Goal: Task Accomplishment & Management: Complete application form

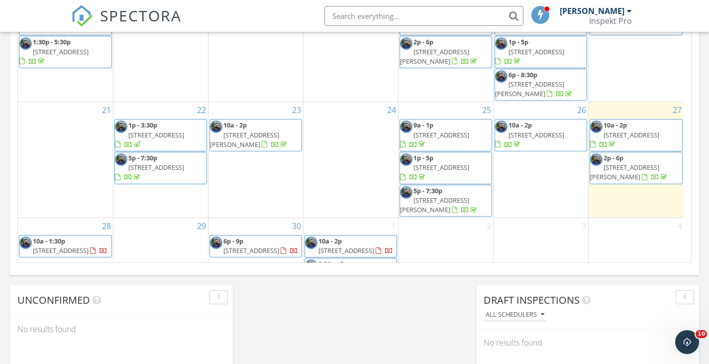
scroll to position [651, 0]
click at [226, 245] on div "30 6p - 9p 11393 Steveston Hwy 22, Richmond V7A 5J5" at bounding box center [255, 249] width 95 height 64
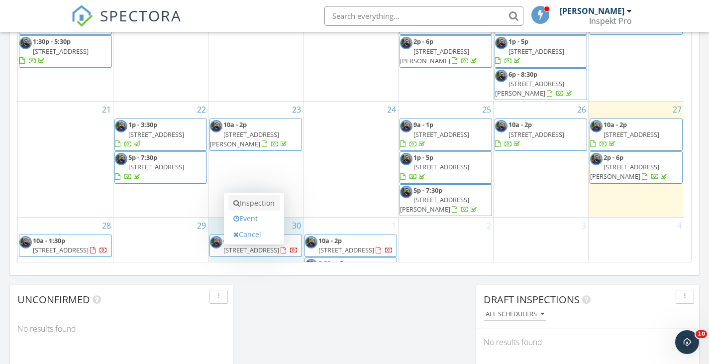
click at [246, 203] on link "Inspection" at bounding box center [253, 203] width 51 height 16
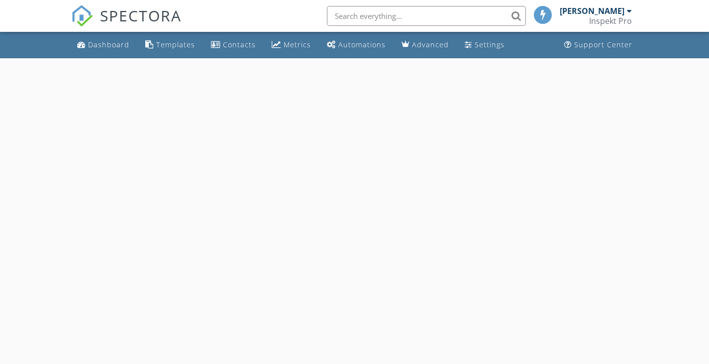
select select "8"
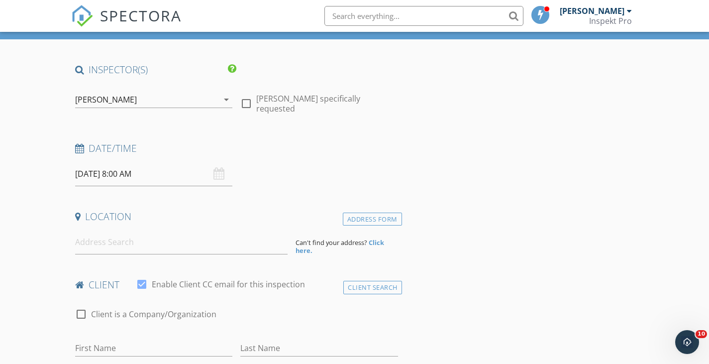
scroll to position [54, 0]
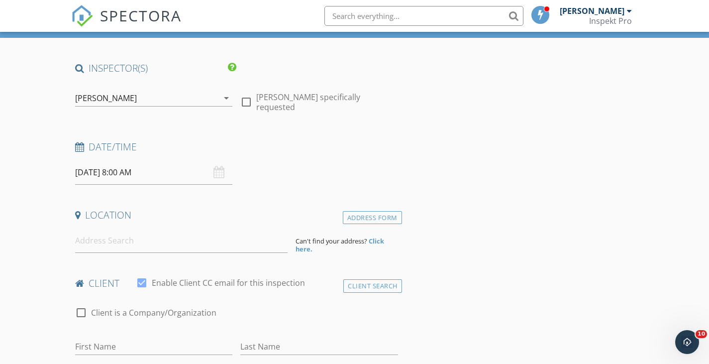
click at [172, 173] on input "09/30/2025 8:00 AM" at bounding box center [154, 172] width 158 height 24
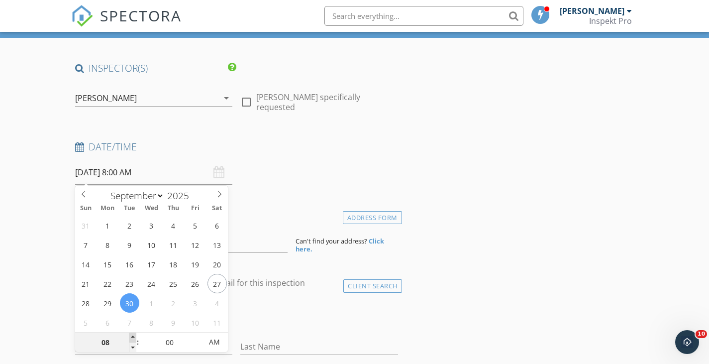
type input "09"
type input "09/30/2025 9:00 AM"
click at [131, 335] on span at bounding box center [132, 337] width 7 height 10
type input "10"
type input "09/30/2025 10:00 AM"
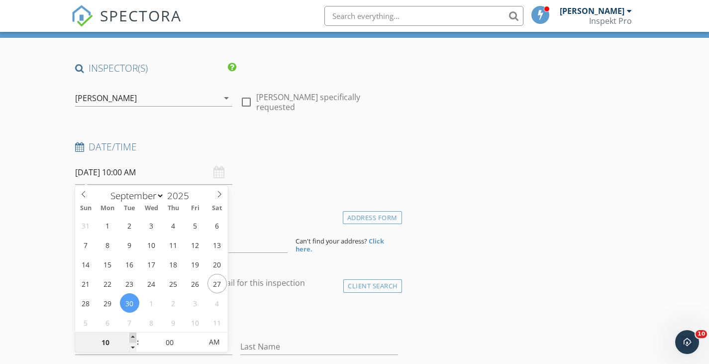
click at [131, 335] on span at bounding box center [132, 337] width 7 height 10
type input "11"
type input "09/30/2025 11:00 AM"
click at [135, 333] on span at bounding box center [132, 337] width 7 height 10
type input "12"
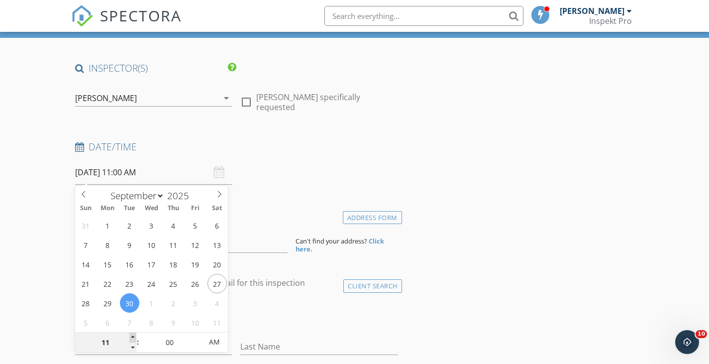
type input "09/30/2025 12:00 PM"
click at [135, 333] on span at bounding box center [132, 337] width 7 height 10
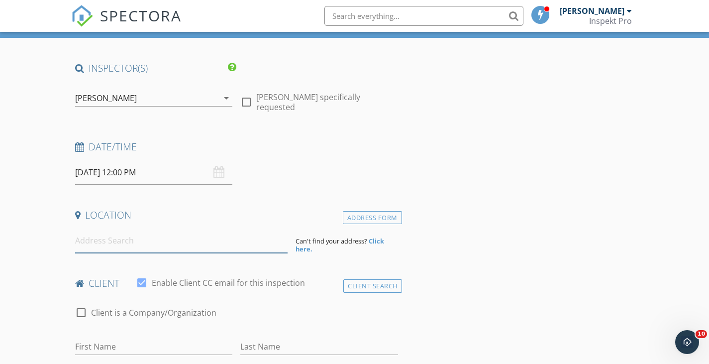
click at [117, 247] on input at bounding box center [181, 240] width 212 height 24
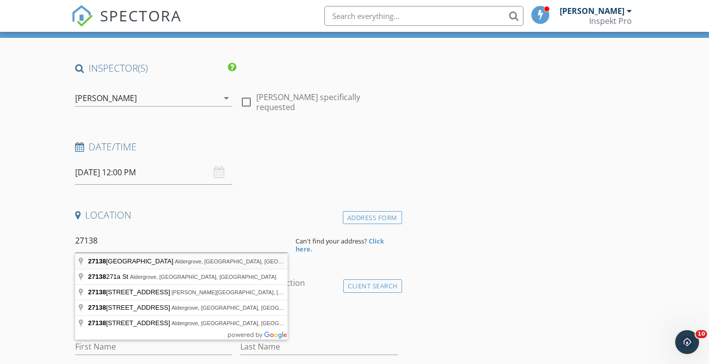
type input "27138 35 Avenue, Aldergrove, BC, Canada"
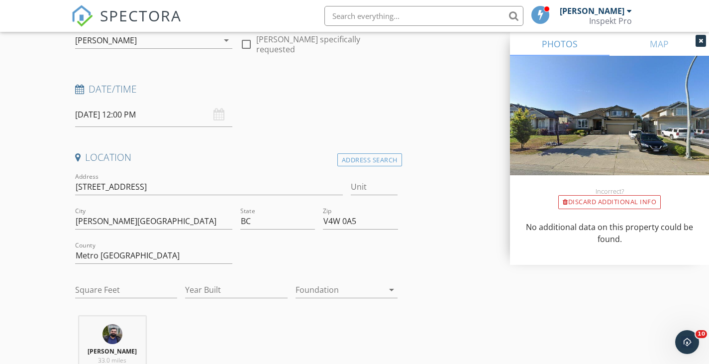
scroll to position [122, 0]
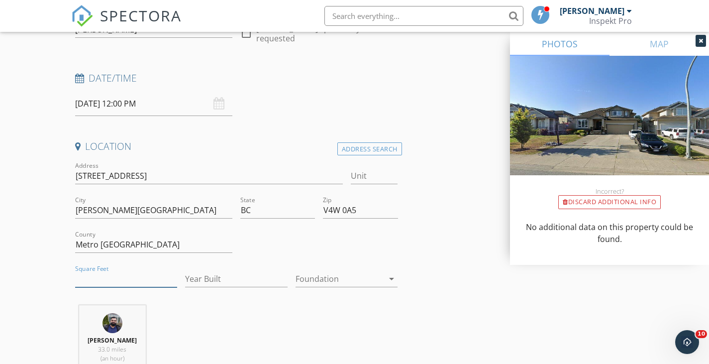
click at [100, 278] on input "Square Feet" at bounding box center [126, 279] width 102 height 16
type input "3602"
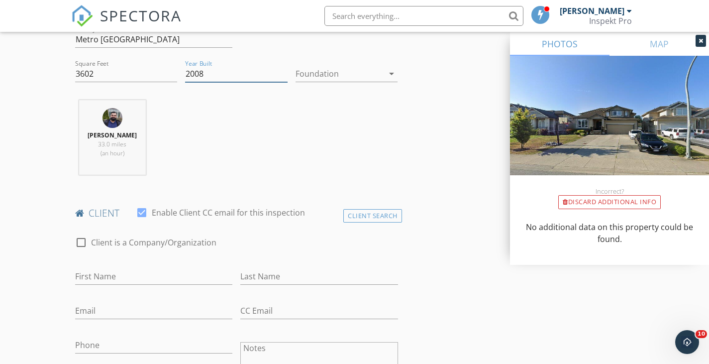
scroll to position [335, 0]
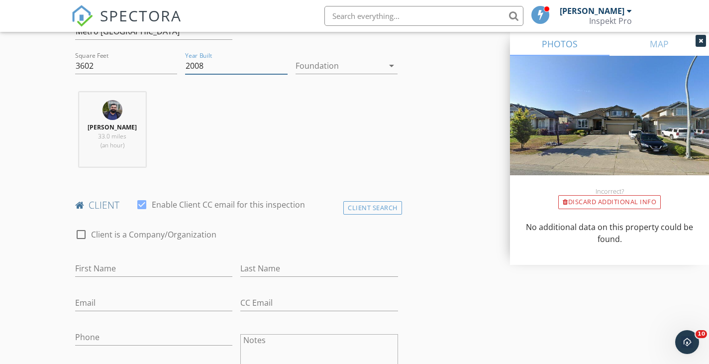
type input "2008"
click at [115, 269] on input "First Name" at bounding box center [154, 268] width 158 height 16
type input "\"
type input "Thao"
type input "Tang"
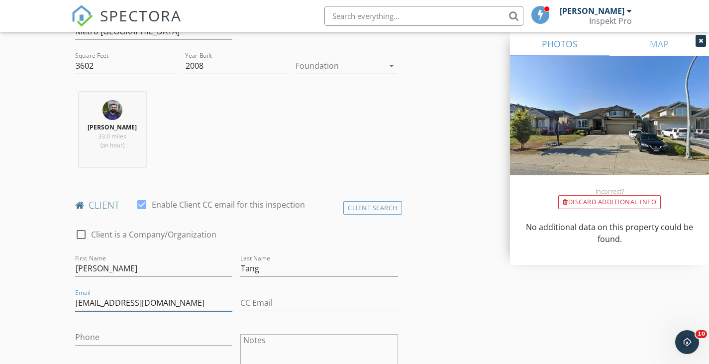
type input "thaotang41@gmail.com"
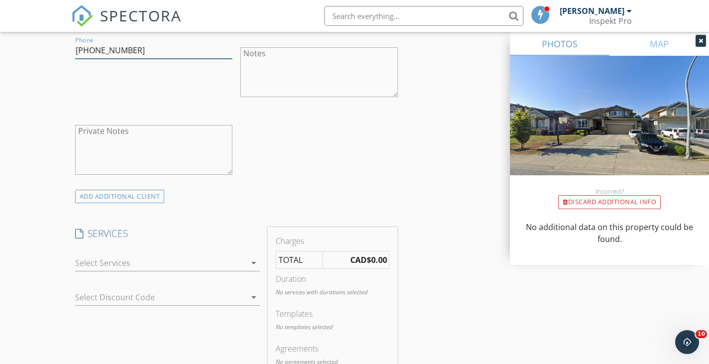
scroll to position [623, 0]
type input "604-347-9855"
click at [115, 269] on div "arrow_drop_down" at bounding box center [167, 261] width 185 height 16
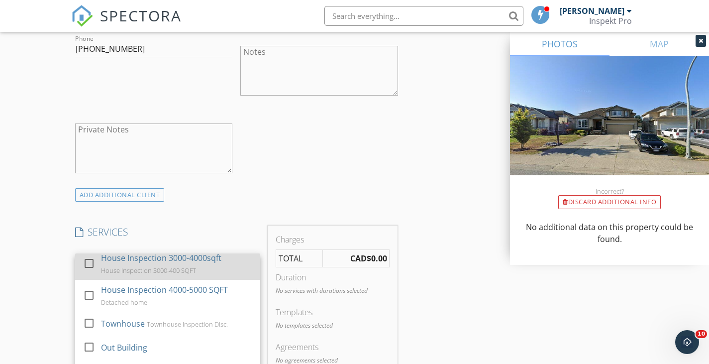
scroll to position [132, 0]
click at [91, 263] on div at bounding box center [89, 263] width 17 height 17
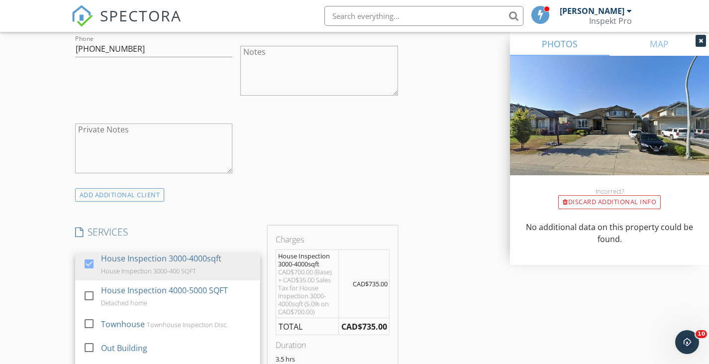
click at [68, 253] on div "New Inspection Click here to use the New Order Form INSPECTOR(S) check_box Char…" at bounding box center [354, 322] width 709 height 1774
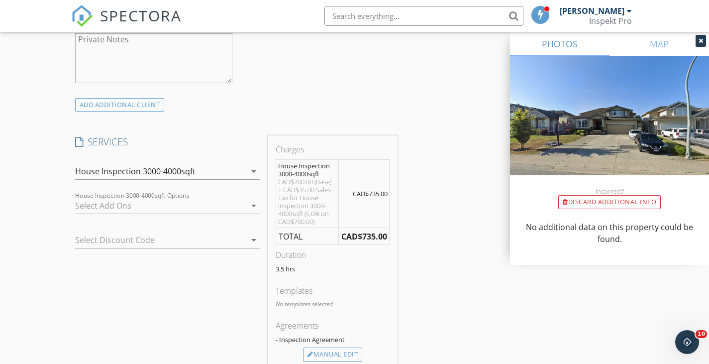
scroll to position [716, 0]
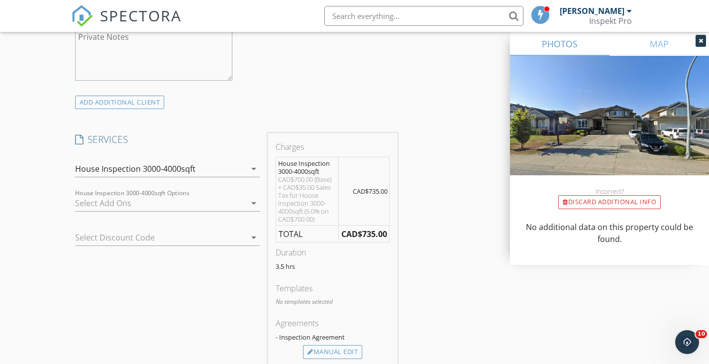
click at [127, 196] on div at bounding box center [160, 203] width 171 height 16
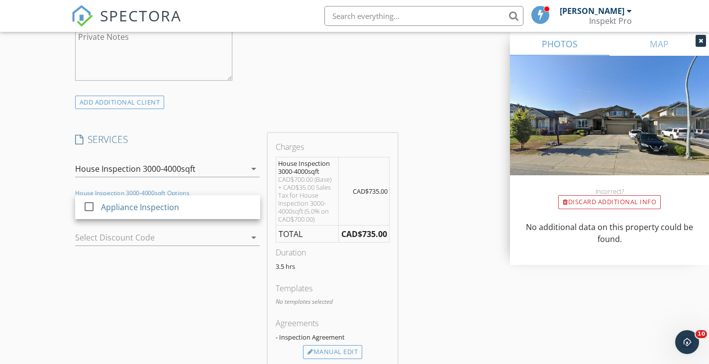
click at [127, 196] on div "check_box_outline_blank Appliance Inspection" at bounding box center [167, 207] width 169 height 22
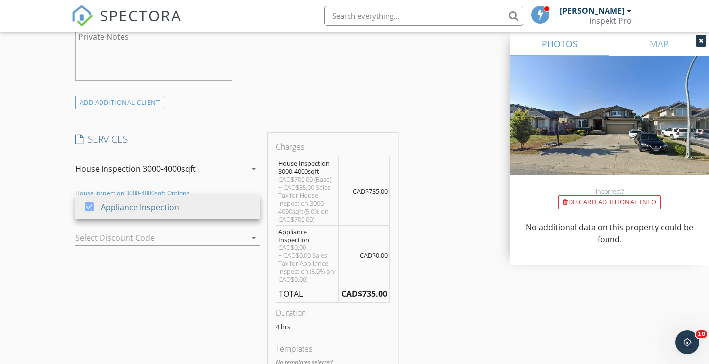
click at [400, 184] on div "Charges House Inspection 3000-4000sqft CAD$700.00 (Base) + CAD$35.00 Sales Tax …" at bounding box center [333, 284] width 138 height 302
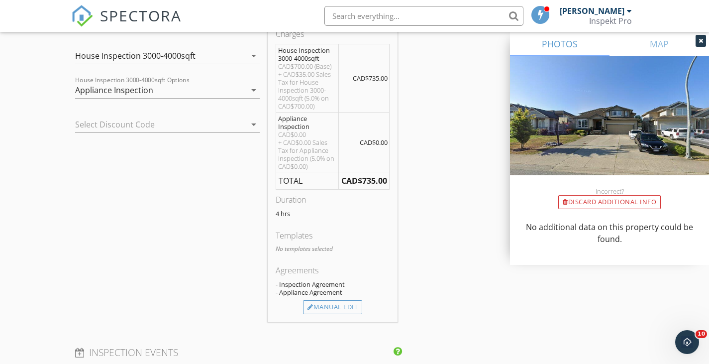
scroll to position [830, 0]
click at [321, 304] on div "Manual Edit" at bounding box center [332, 306] width 59 height 14
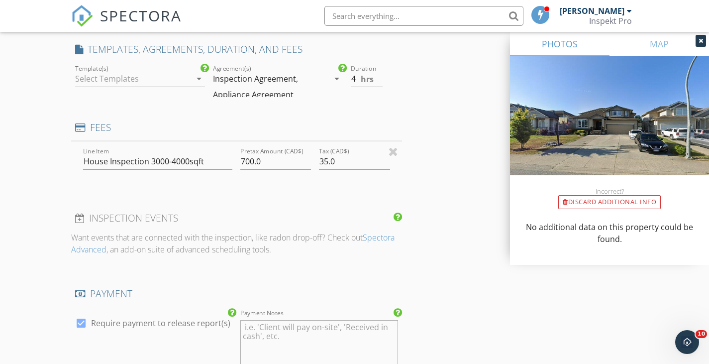
type input "0"
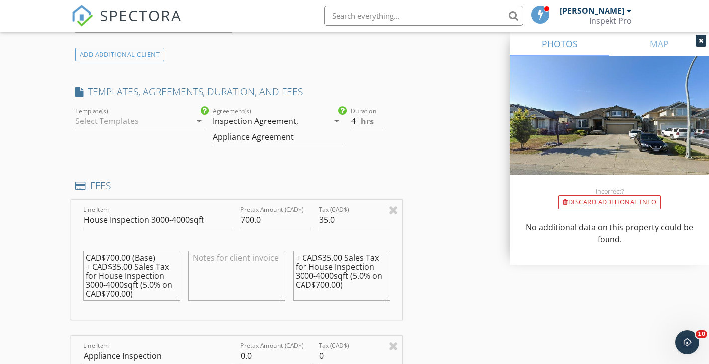
scroll to position [761, 0]
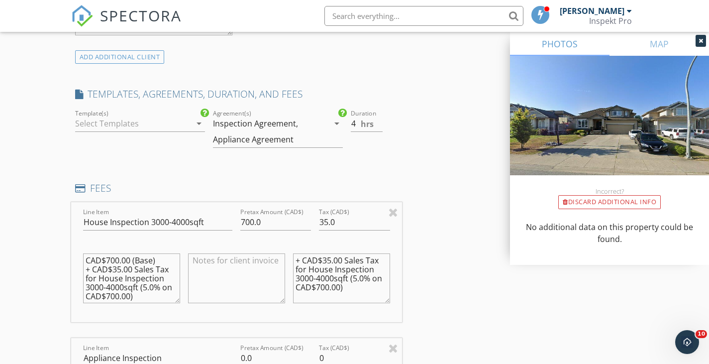
click at [174, 124] on div at bounding box center [133, 123] width 116 height 16
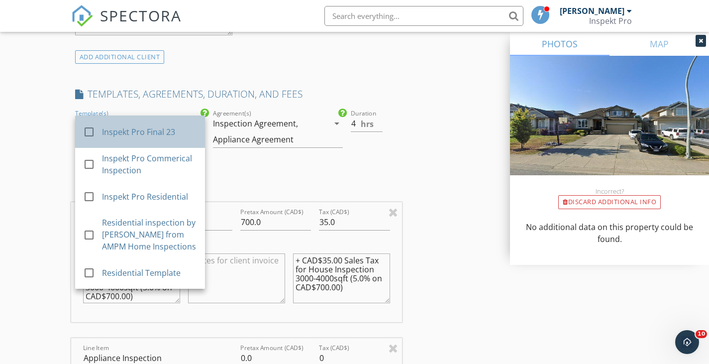
click at [162, 134] on div "Inspekt Pro Final 23" at bounding box center [149, 132] width 95 height 12
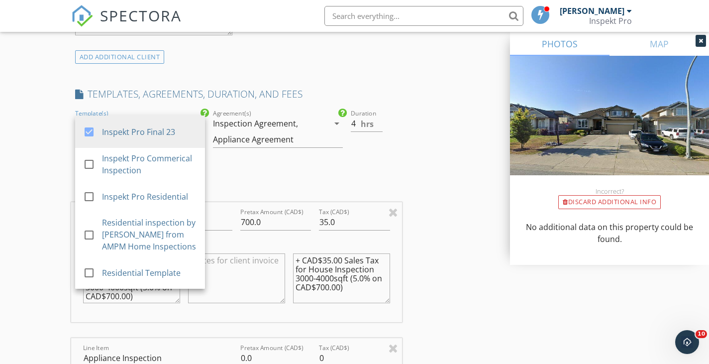
click at [269, 169] on div "INSPECTOR(S) check_box Charlie Rattan PRIMARY Charlie Rattan arrow_drop_down ch…" at bounding box center [236, 270] width 331 height 1833
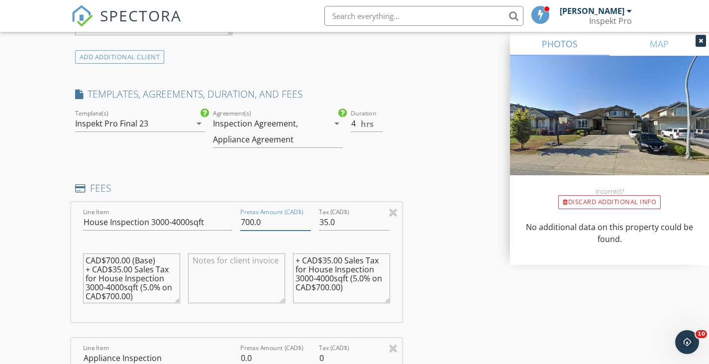
drag, startPoint x: 270, startPoint y: 224, endPoint x: 224, endPoint y: 212, distance: 46.9
click at [224, 212] on div "Line Item House Inspection 3000-4000sqft Pretax Amount (CAD$) 700.0 Tax (CAD$) …" at bounding box center [236, 262] width 331 height 120
type input "600.00"
type input "0"
type input "30.00"
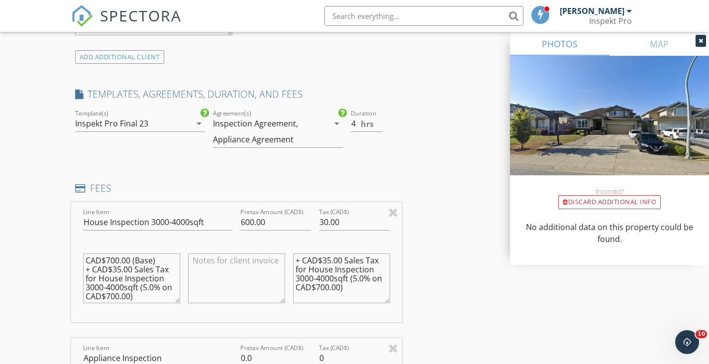
drag, startPoint x: 129, startPoint y: 262, endPoint x: 105, endPoint y: 262, distance: 23.9
click at [105, 262] on textarea "CAD$700.00 (Base) + CAD$35.00 Sales Tax for House Inspection 3000-4000sqft (5.0…" at bounding box center [131, 278] width 97 height 50
click at [119, 272] on textarea "CAD$600.00 (Base) + CAD$35.00 Sales Tax for House Inspection 3000-4000sqft (5.0…" at bounding box center [131, 278] width 97 height 50
click at [122, 301] on textarea "CAD$600.00 (Base) + CAD$30.00 Sales Tax for House Inspection 3000-4000sqft (5.0…" at bounding box center [131, 278] width 97 height 50
click at [124, 294] on textarea "CAD$600.00 (Base) + CAD$30.00 Sales Tax for House Inspection 3000-4000sqft (5.0…" at bounding box center [131, 278] width 97 height 50
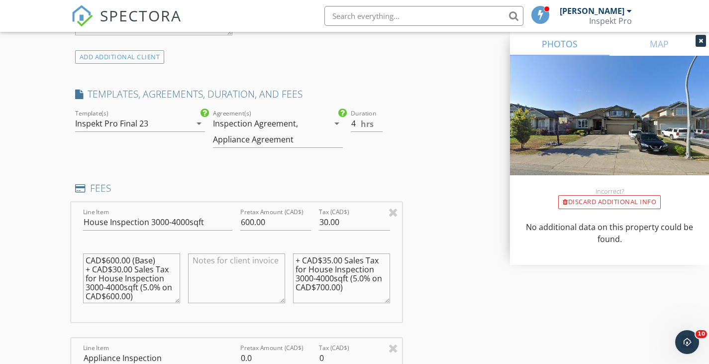
type textarea "CAD$600.00 (Base) + CAD$30.00 Sales Tax for House Inspection 3000-4000sqft (5.0…"
click at [332, 262] on textarea "+ CAD$35.00 Sales Tax for House Inspection 3000-4000sqft (5.0% on CAD$700.00)" at bounding box center [341, 278] width 97 height 50
click at [318, 288] on textarea "+ CAD$30.00 Sales Tax for House Inspection 3000-4000sqft (5.0% on CAD$700.00)" at bounding box center [341, 278] width 97 height 50
type textarea "+ CAD$30.00 Sales Tax for House Inspection 3000-4000sqft (5.0% on CAD$600.00)"
click at [409, 286] on div "INSPECTOR(S) check_box Charlie Rattan PRIMARY Charlie Rattan arrow_drop_down ch…" at bounding box center [354, 299] width 567 height 1891
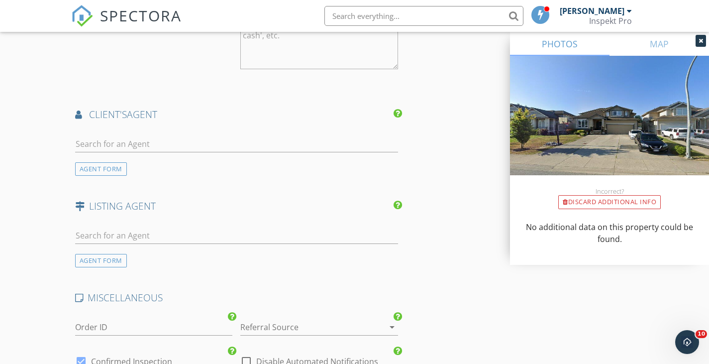
scroll to position [1398, 0]
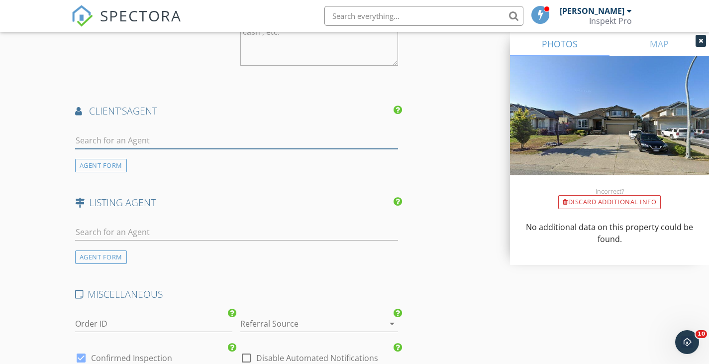
click at [124, 140] on input "text" at bounding box center [236, 140] width 323 height 16
type input "johnny tan"
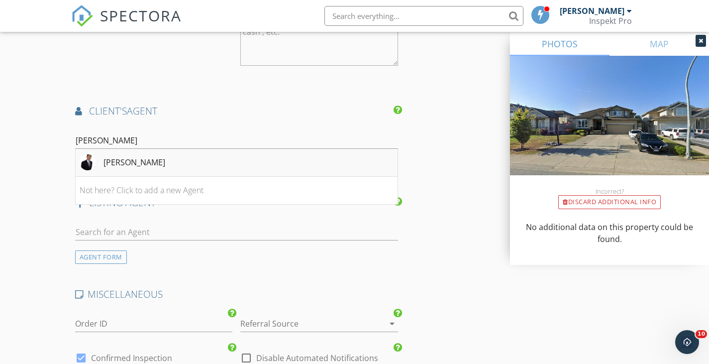
click at [143, 162] on div "[PERSON_NAME]" at bounding box center [134, 162] width 62 height 12
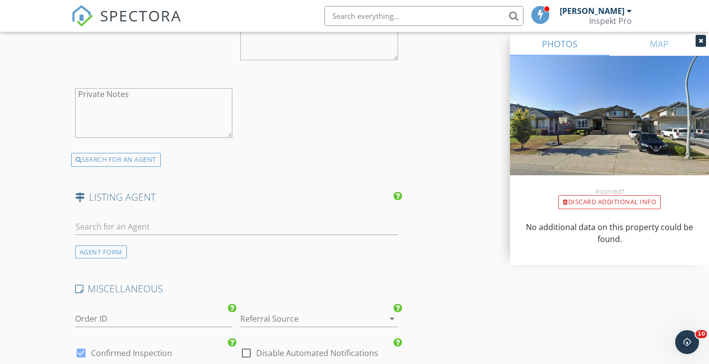
scroll to position [1893, 0]
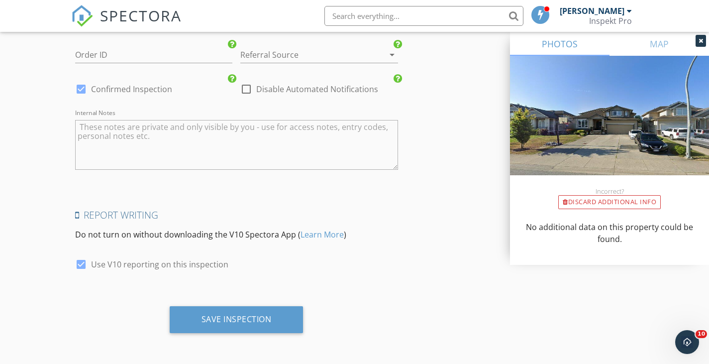
click at [91, 89] on div "check_box Confirmed Inspection" at bounding box center [123, 89] width 97 height 12
click at [83, 88] on div at bounding box center [81, 89] width 17 height 17
checkbox input "false"
checkbox input "true"
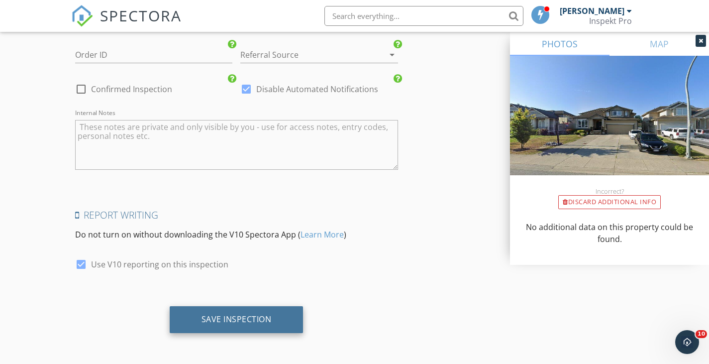
click at [224, 316] on div "Save Inspection" at bounding box center [236, 319] width 70 height 10
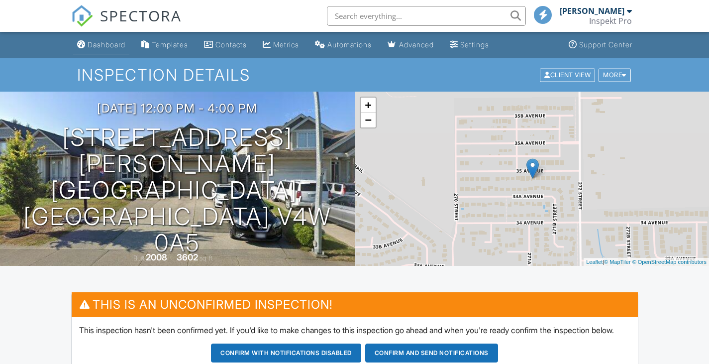
click at [115, 47] on div "Dashboard" at bounding box center [107, 44] width 38 height 8
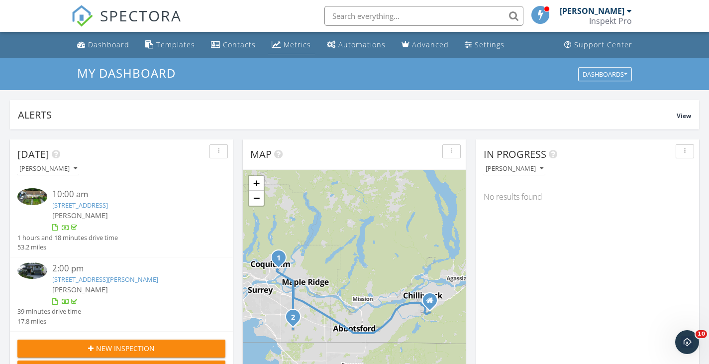
click at [298, 46] on div "Metrics" at bounding box center [297, 44] width 27 height 9
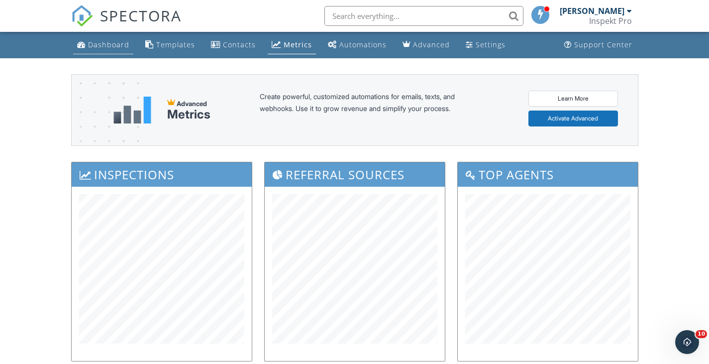
click at [91, 46] on div "Dashboard" at bounding box center [108, 44] width 41 height 9
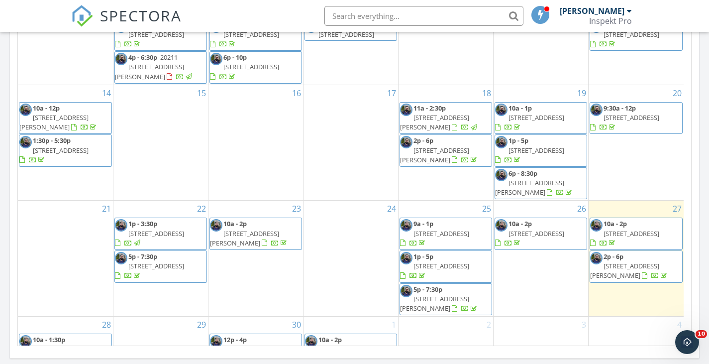
scroll to position [36, 0]
